Goal: Task Accomplishment & Management: Manage account settings

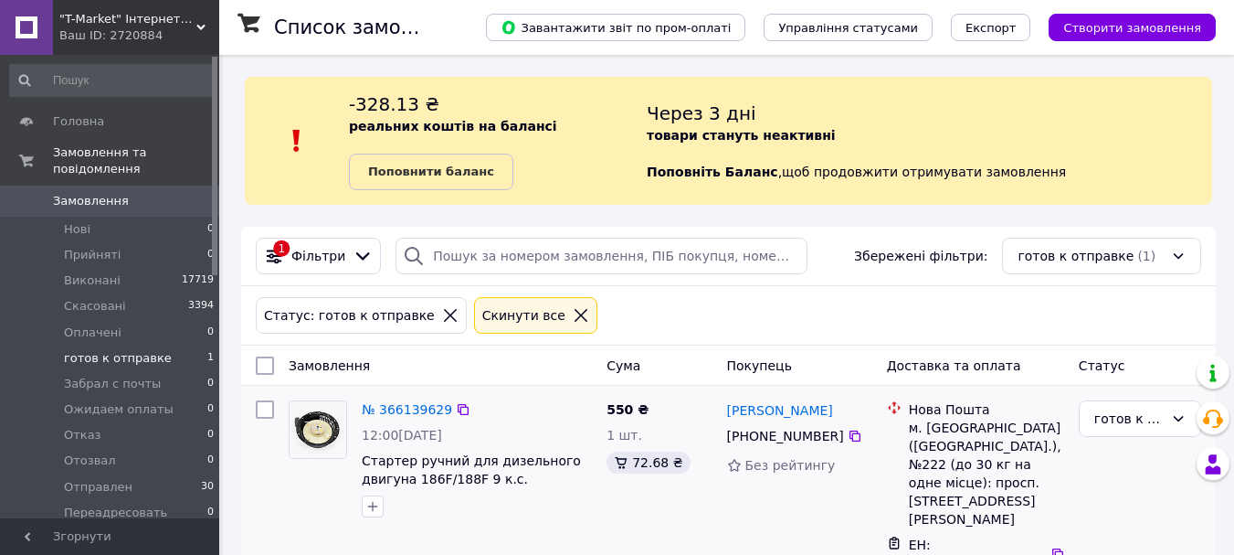
click at [313, 426] on img at bounding box center [318, 429] width 57 height 57
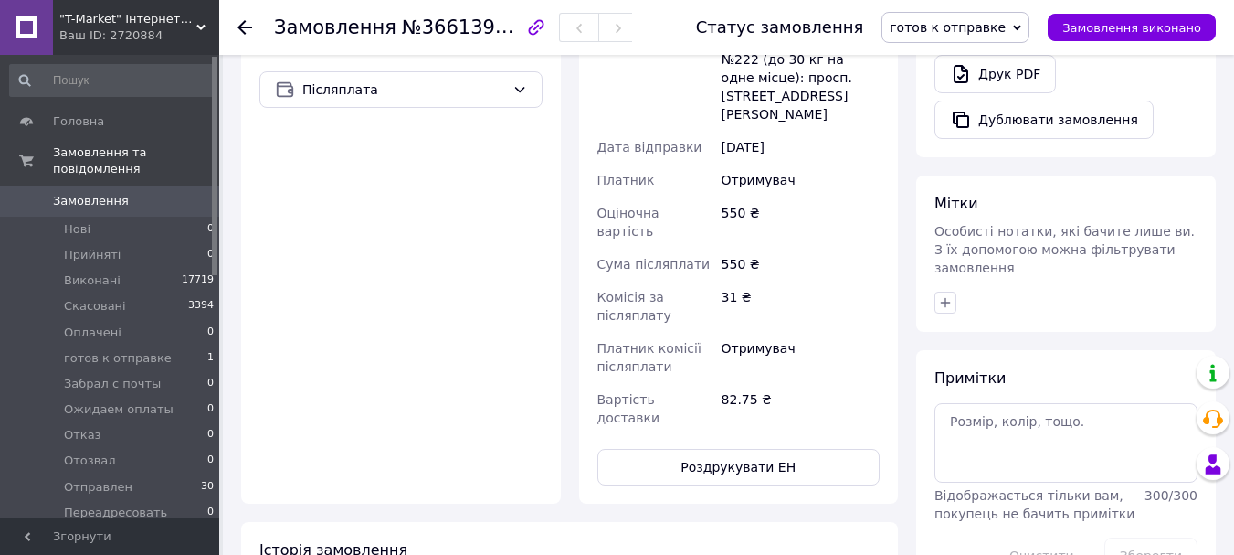
scroll to position [731, 0]
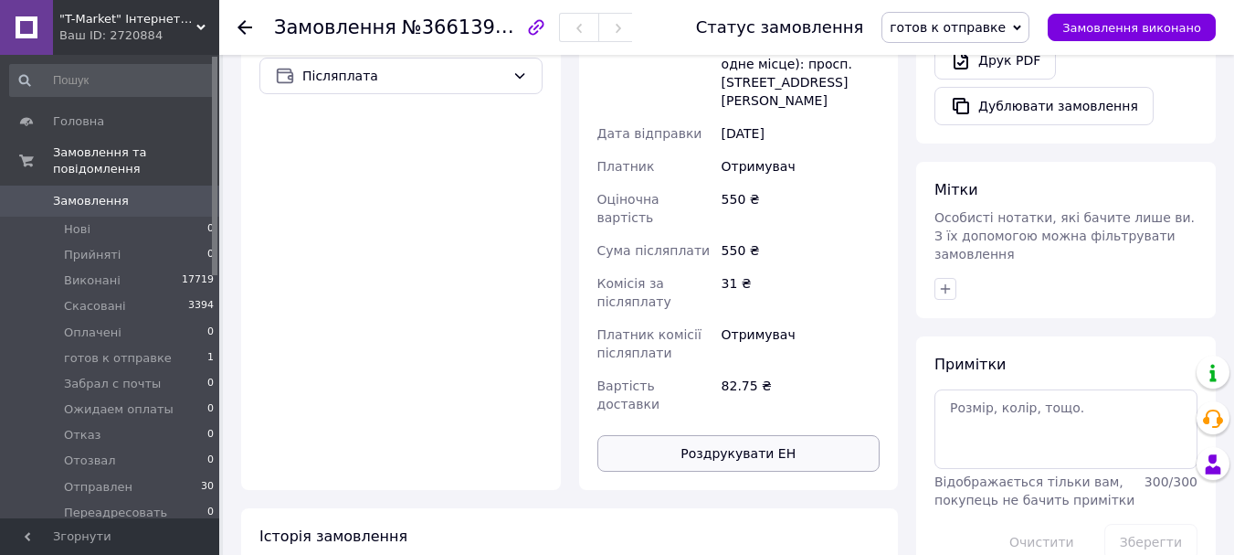
click at [771, 435] on button "Роздрукувати ЕН" at bounding box center [738, 453] width 283 height 37
click at [107, 350] on span "готов к отправке" at bounding box center [118, 358] width 108 height 16
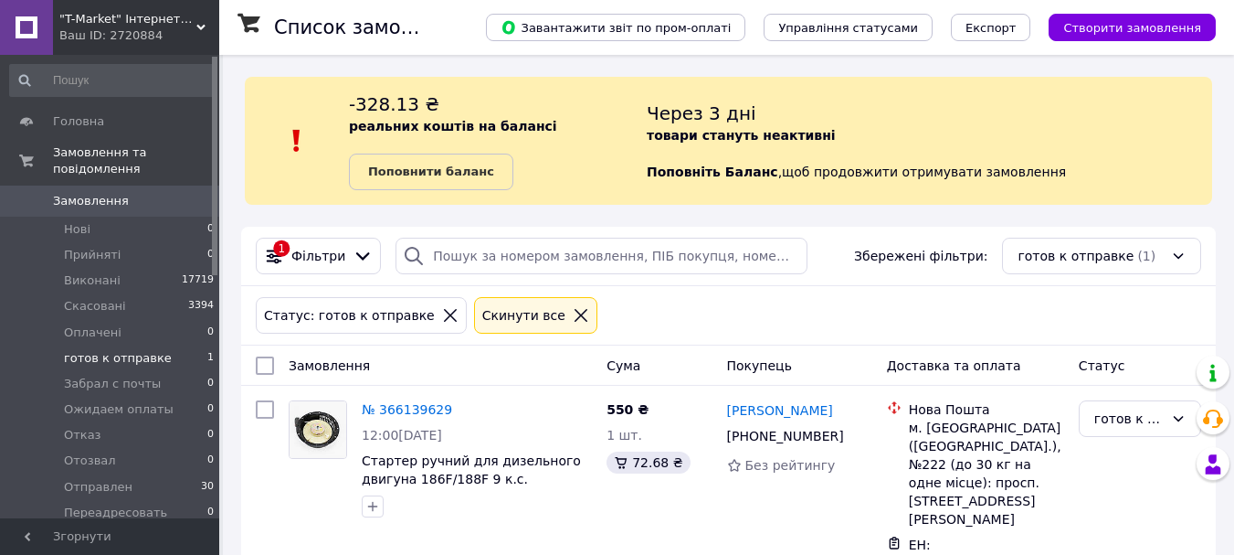
scroll to position [48, 0]
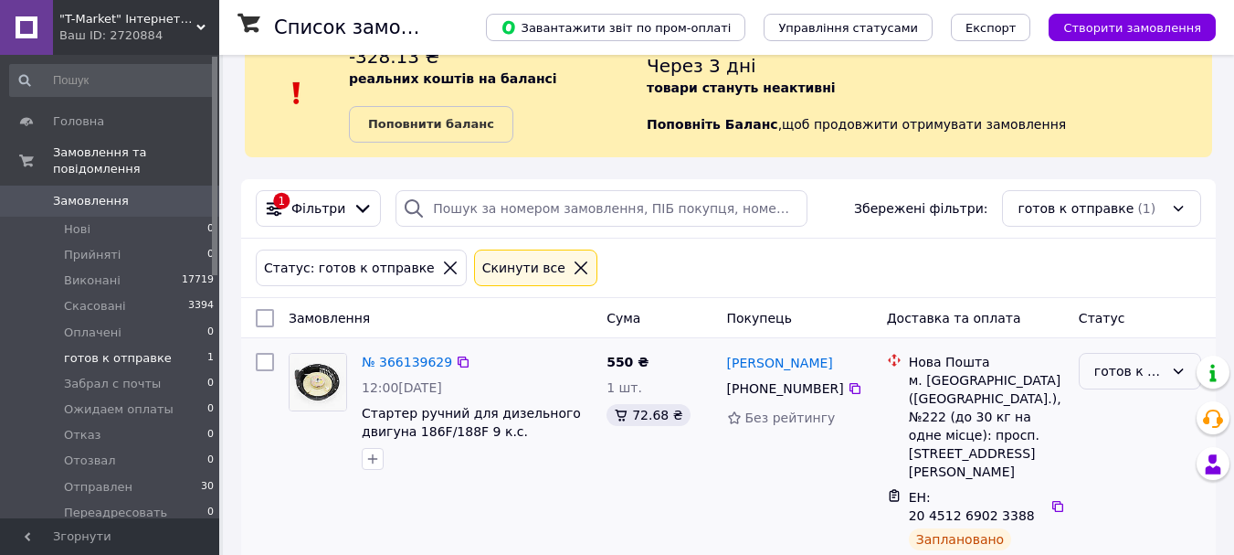
click at [1138, 367] on div "готов к отправке" at bounding box center [1128, 371] width 69 height 20
click at [1106, 449] on li "Отправлен" at bounding box center [1140, 451] width 121 height 33
